Goal: Transaction & Acquisition: Download file/media

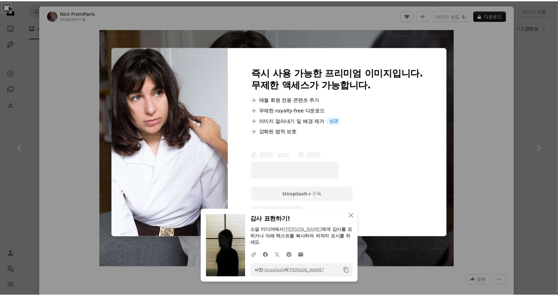
scroll to position [759, 0]
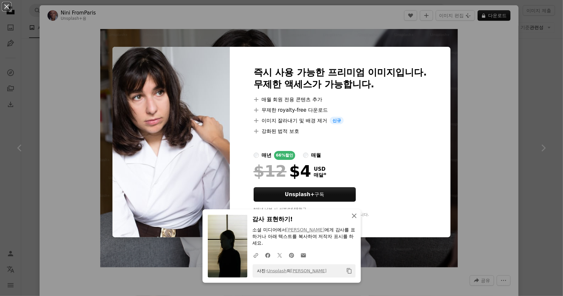
click at [352, 215] on icon "button" at bounding box center [354, 216] width 5 height 5
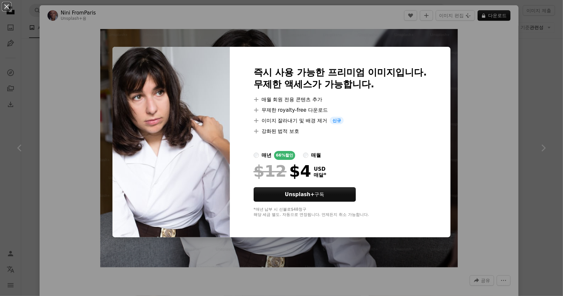
click at [537, 184] on div "An X shape 즉시 사용 가능한 프리미엄 이미지입니다. 무제한 액세스가 가능합니다. A plus sign 매월 회원 전용 콘텐츠 추가 A…" at bounding box center [281, 148] width 563 height 296
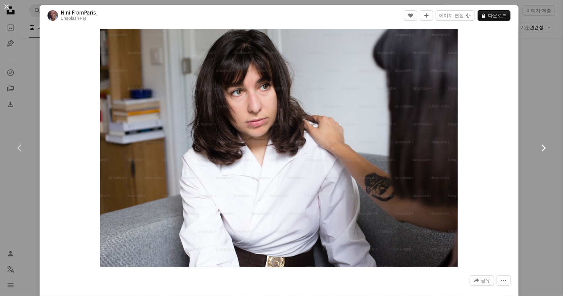
click at [542, 136] on link "Chevron right" at bounding box center [543, 147] width 40 height 63
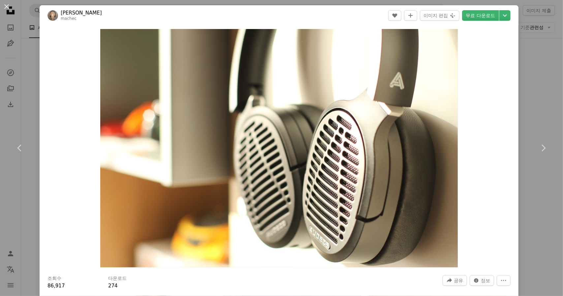
click at [528, 100] on div "An X shape Chevron left Chevron right Petr Macháček machec A heart A plus sign …" at bounding box center [281, 148] width 563 height 296
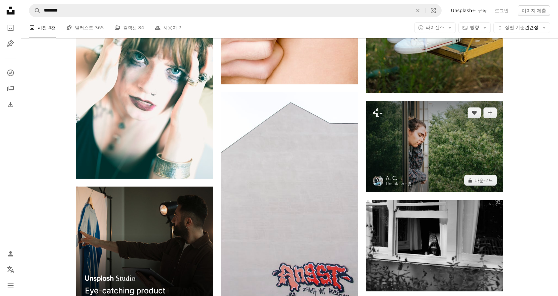
scroll to position [1220, 0]
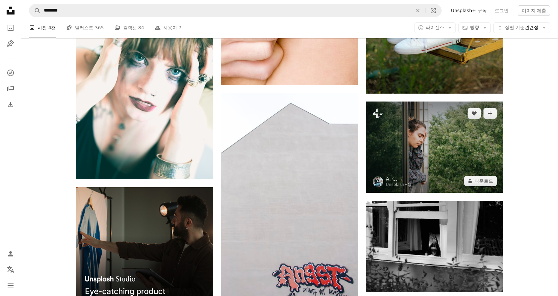
click at [417, 151] on img at bounding box center [434, 147] width 137 height 91
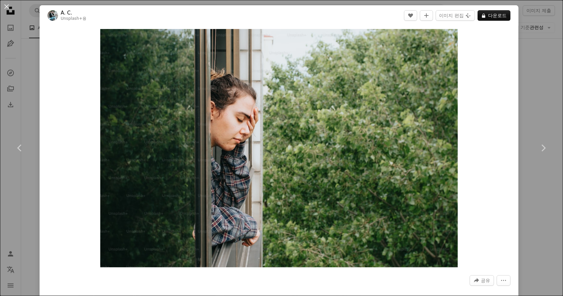
click at [530, 37] on div "An X shape Chevron left Chevron right A. C. Unsplash+ 용 A heart A plus sign 이미지…" at bounding box center [281, 148] width 563 height 296
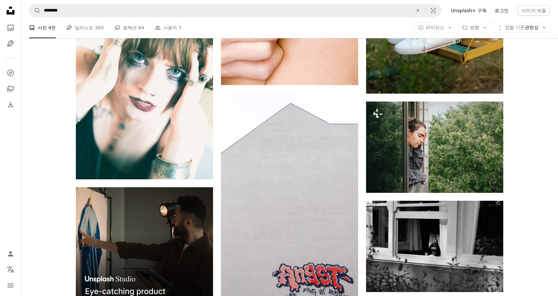
click at [498, 11] on link "로그인" at bounding box center [502, 10] width 22 height 11
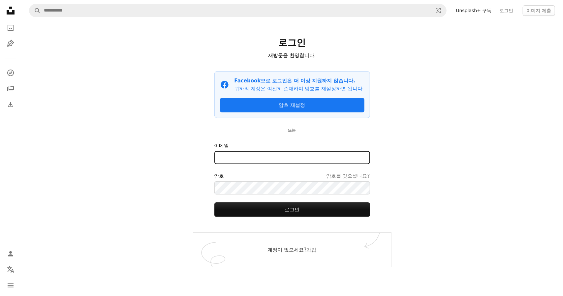
click at [281, 164] on input "이메일" at bounding box center [292, 157] width 156 height 13
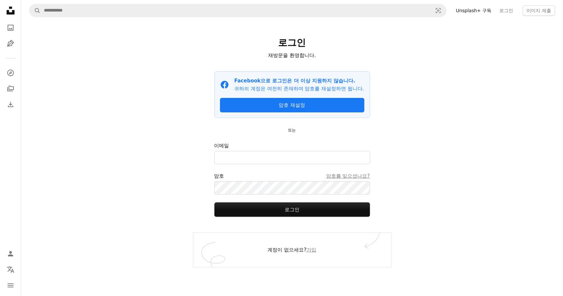
click at [427, 218] on div "A magnifying glass Visual search Unsplash+ 구독 로그인 이미지 제출 로그인 재방문을 환영합니다. Facebo…" at bounding box center [292, 148] width 542 height 296
click at [316, 253] on link "가입" at bounding box center [311, 250] width 10 height 6
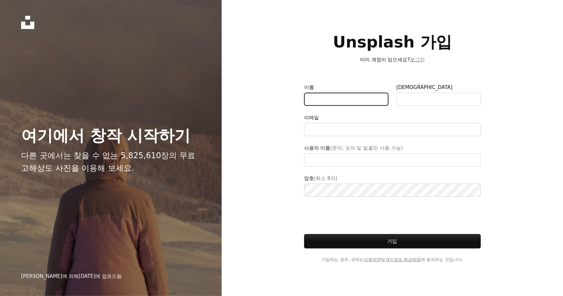
click at [338, 101] on input "이름" at bounding box center [346, 99] width 84 height 13
type input "**"
type input "*"
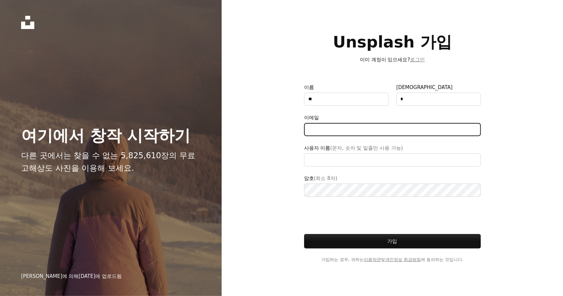
click at [317, 131] on input "이메일" at bounding box center [392, 129] width 177 height 13
type input "**********"
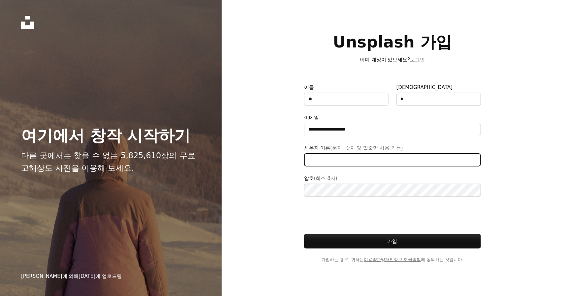
click at [355, 162] on input "사용자 이름 (문자, 숫자 및 밑줄만 사용 가능)" at bounding box center [392, 159] width 177 height 13
click at [317, 161] on input "사용자 이름 (문자, 숫자 및 밑줄만 사용 가능)" at bounding box center [392, 159] width 177 height 13
type input "*******"
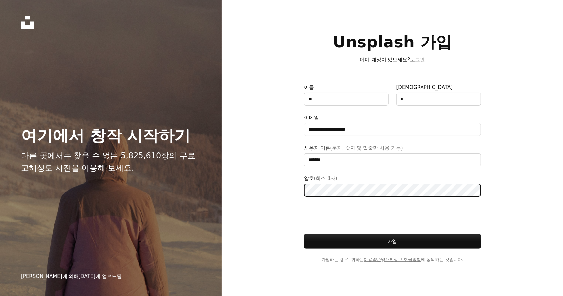
click at [304, 234] on button "가입" at bounding box center [392, 241] width 177 height 15
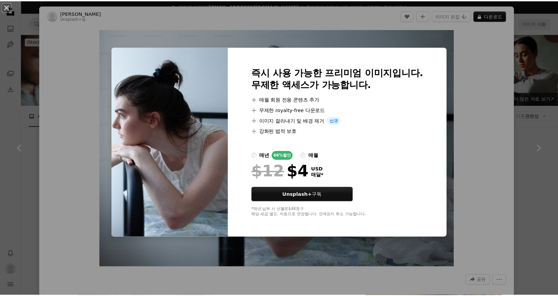
scroll to position [1979, 0]
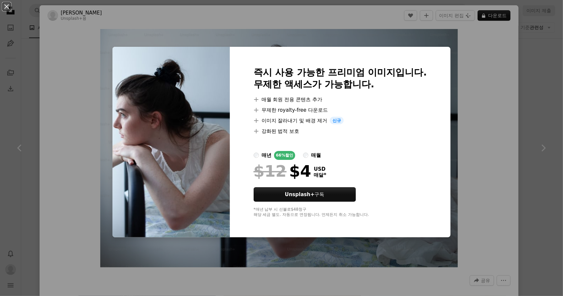
click at [526, 61] on div "An X shape 즉시 사용 가능한 프리미엄 이미지입니다. 무제한 액세스가 가능합니다. A plus sign 매월 회원 전용 콘텐츠 추가 A…" at bounding box center [281, 148] width 563 height 296
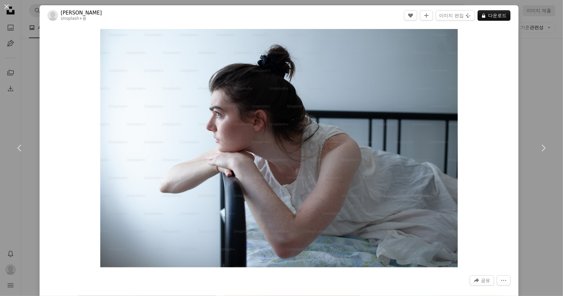
click at [526, 61] on div "An X shape Chevron left Chevron right [PERSON_NAME] Unsplash+ 용 A heart A plus …" at bounding box center [281, 148] width 563 height 296
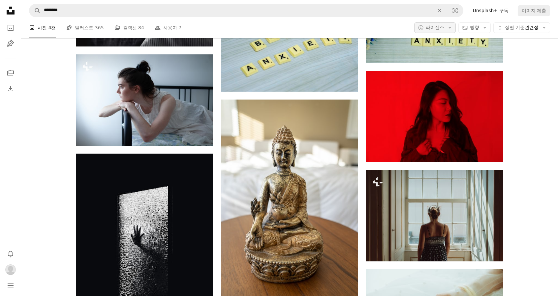
click at [433, 29] on span "라이선스" at bounding box center [435, 27] width 18 height 5
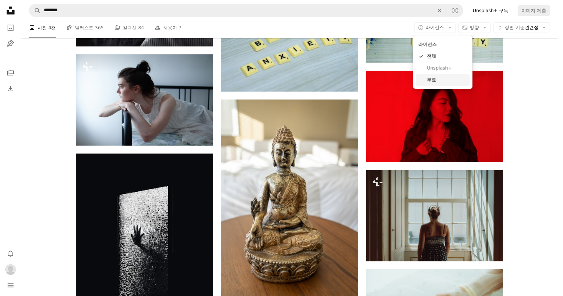
click at [438, 79] on span "무료" at bounding box center [447, 80] width 40 height 7
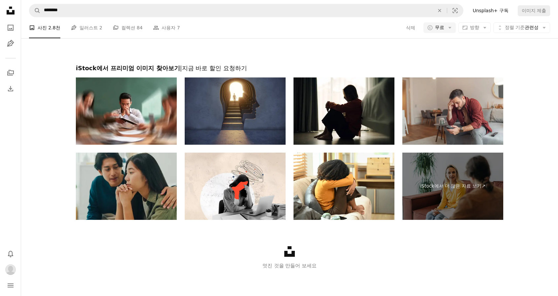
scroll to position [1104, 0]
click at [318, 30] on button "더 로드" at bounding box center [289, 19] width 427 height 21
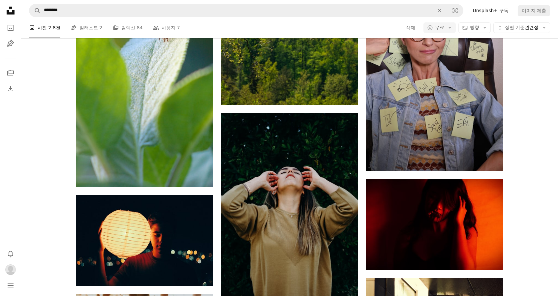
scroll to position [2358, 0]
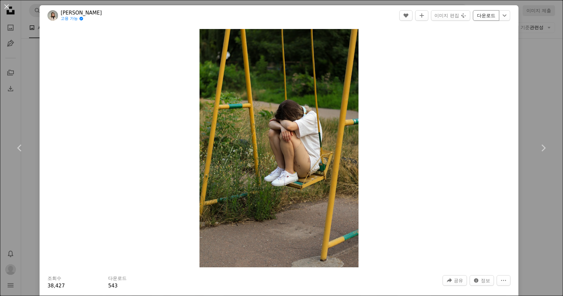
click at [482, 17] on link "다운로드" at bounding box center [486, 15] width 26 height 11
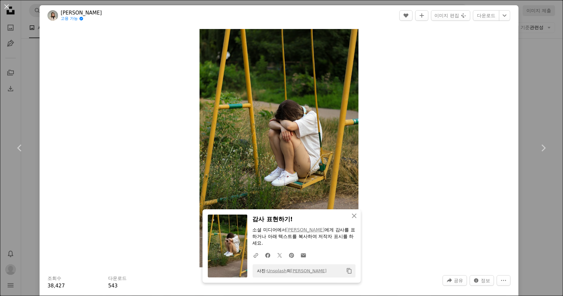
click at [16, 69] on div "An X shape Chevron left Chevron right [PERSON_NAME] 고용 가능 A checkmark inside of…" at bounding box center [281, 148] width 563 height 296
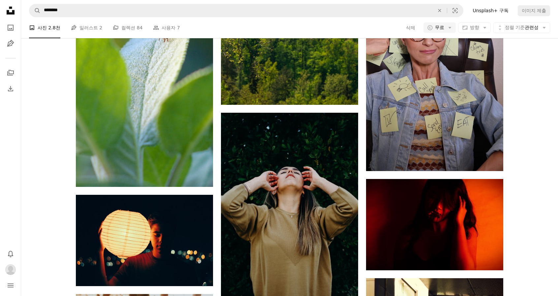
scroll to position [3083, 0]
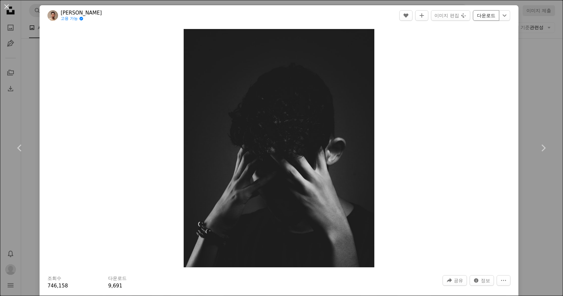
click at [484, 16] on link "다운로드" at bounding box center [486, 15] width 26 height 11
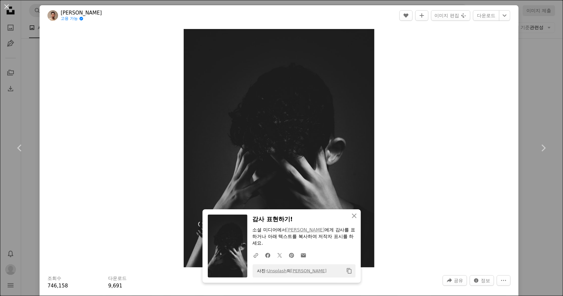
click at [27, 73] on div "An X shape Chevron left Chevron right [PERSON_NAME] Nunes 고용 가능 A checkmark ins…" at bounding box center [281, 148] width 563 height 296
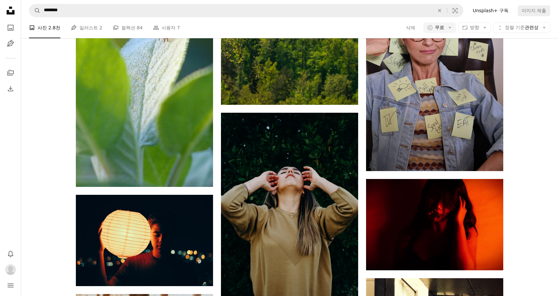
scroll to position [5227, 0]
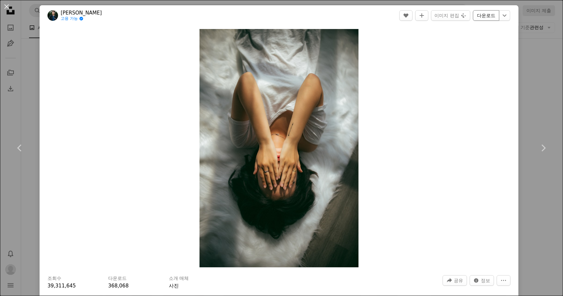
click at [473, 13] on link "다운로드" at bounding box center [486, 15] width 26 height 11
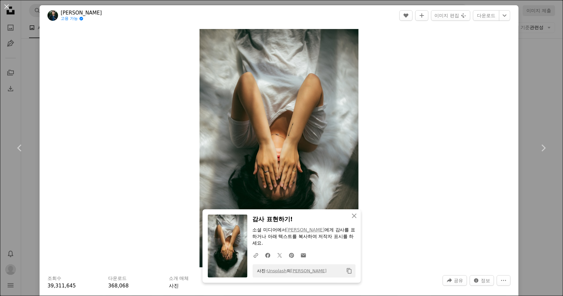
click at [23, 105] on div "An X shape Chevron left Chevron right Anthony Tran 고용 가능 A checkmark inside of …" at bounding box center [281, 148] width 563 height 296
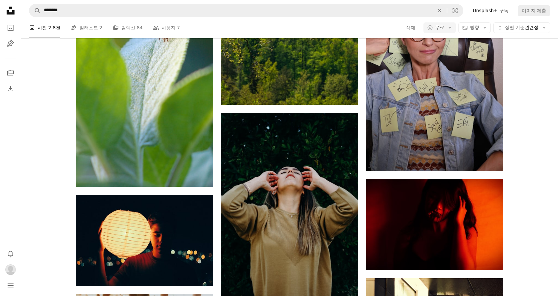
scroll to position [6547, 0]
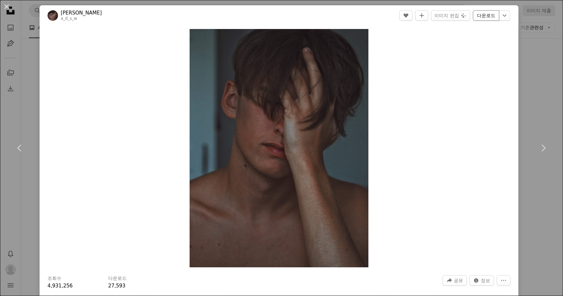
click at [483, 16] on link "다운로드" at bounding box center [486, 15] width 26 height 11
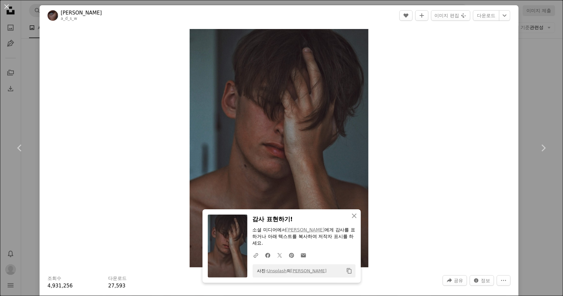
drag, startPoint x: 533, startPoint y: 99, endPoint x: 533, endPoint y: 106, distance: 7.6
click at [533, 99] on div "An X shape Chevron left Chevron right [PERSON_NAME] a_d_s_w A heart A plus sign…" at bounding box center [281, 148] width 563 height 296
